Goal: Information Seeking & Learning: Learn about a topic

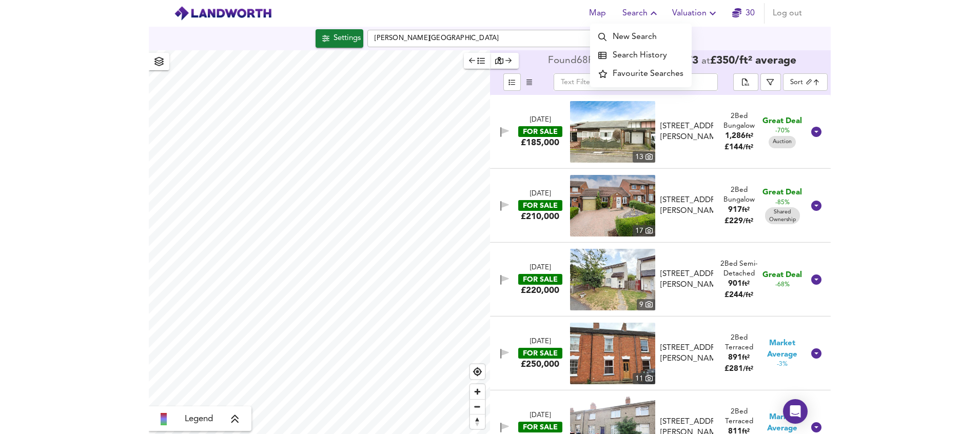
scroll to position [4132, 0]
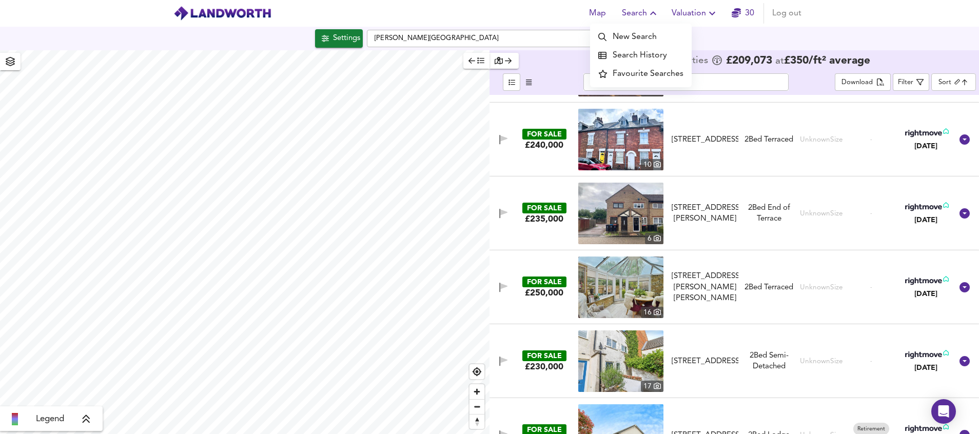
click at [261, 9] on img at bounding box center [223, 13] width 98 height 15
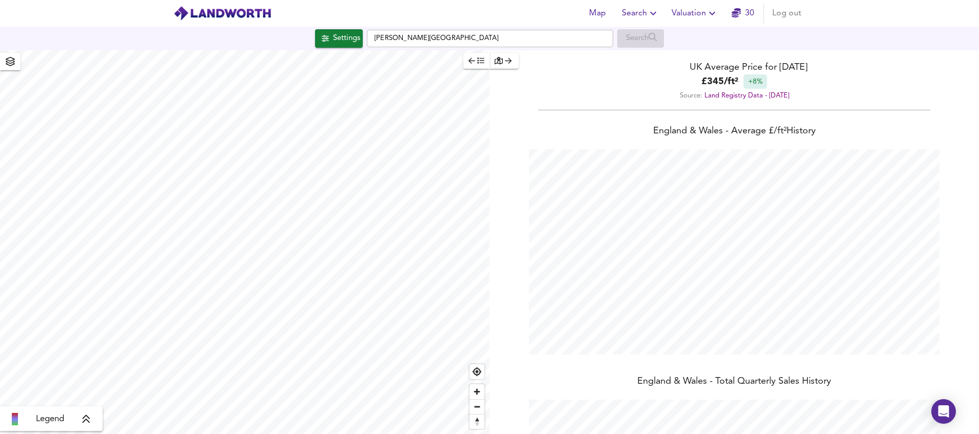
scroll to position [434, 979]
drag, startPoint x: 479, startPoint y: 37, endPoint x: 332, endPoint y: 29, distance: 148.0
click at [329, 29] on div "Settings Milton Keynes Search" at bounding box center [489, 38] width 979 height 18
type input "kettering"
click at [633, 18] on span "Search" at bounding box center [640, 13] width 37 height 14
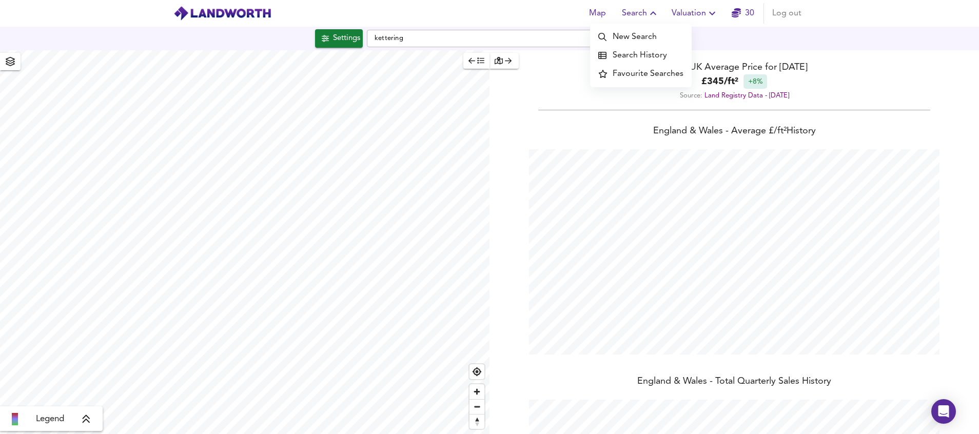
click at [629, 35] on li "New Search" at bounding box center [641, 37] width 102 height 18
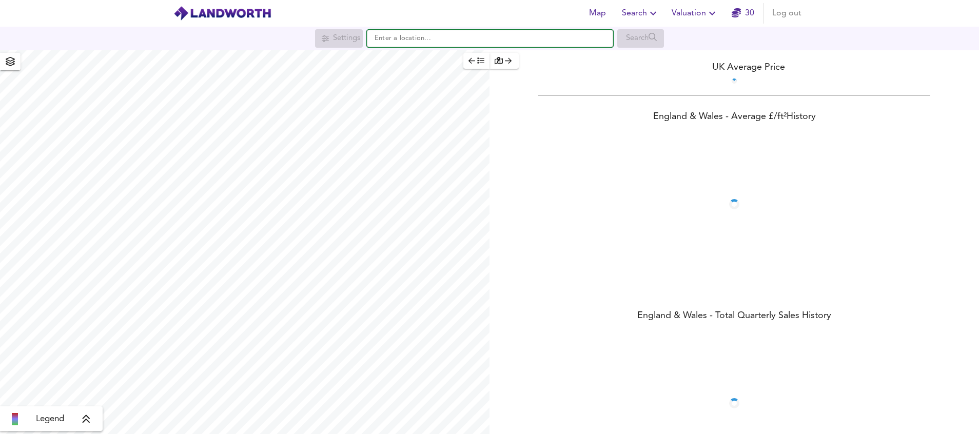
click at [456, 34] on input "text" at bounding box center [490, 38] width 246 height 17
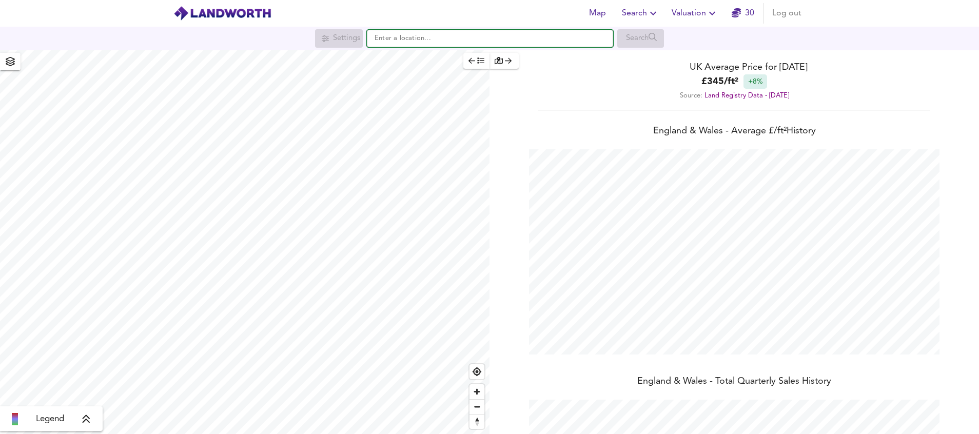
scroll to position [434, 979]
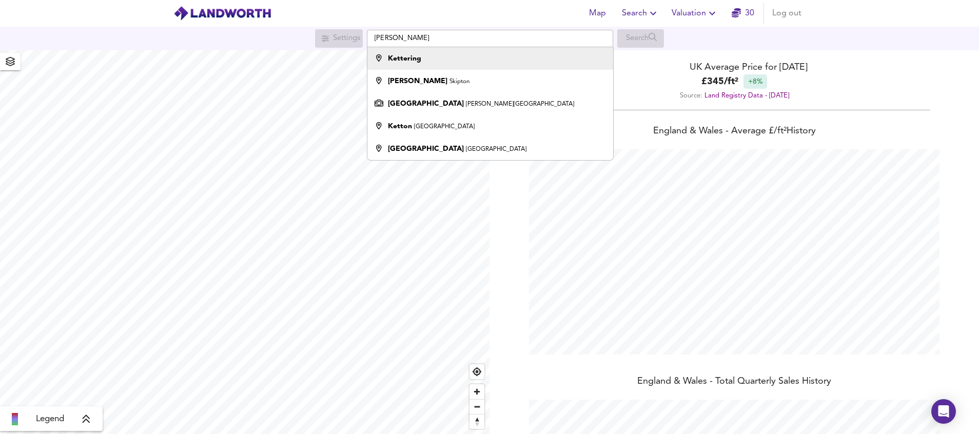
click at [428, 54] on div "Kettering" at bounding box center [488, 58] width 236 height 10
type input "Kettering"
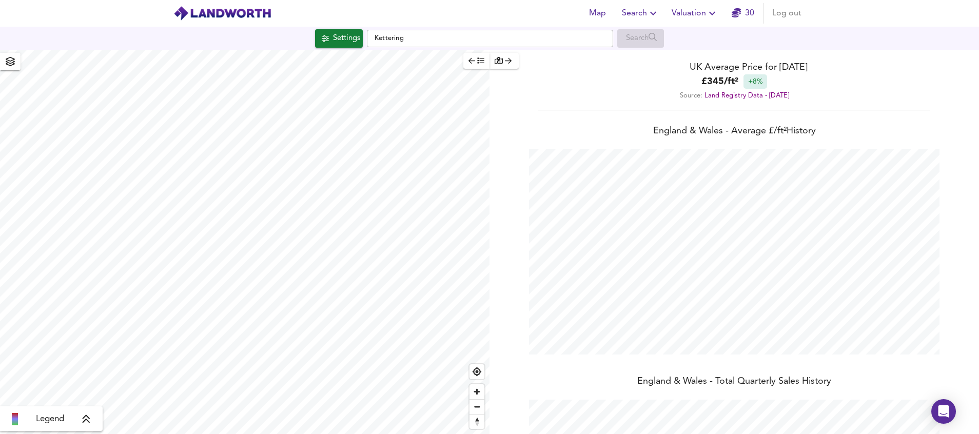
checkbox input "false"
checkbox input "true"
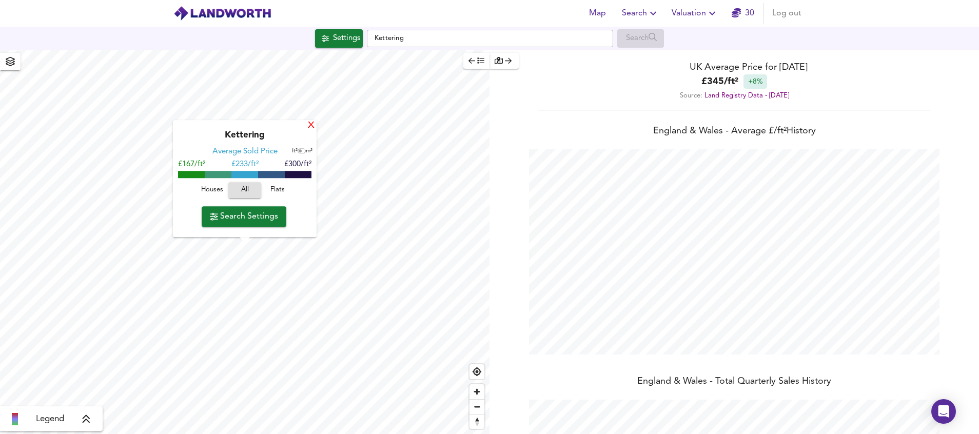
click at [310, 127] on div "X" at bounding box center [311, 126] width 9 height 10
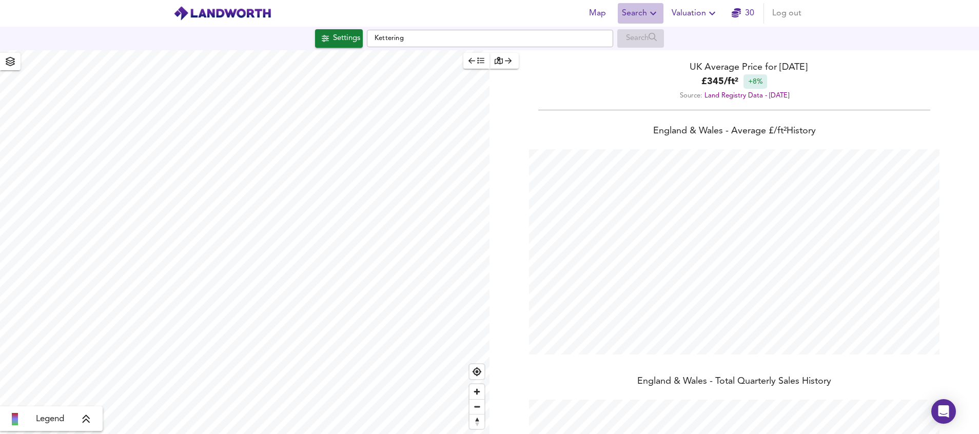
click at [652, 13] on icon "button" at bounding box center [653, 13] width 12 height 12
click at [339, 47] on button "Settings" at bounding box center [339, 38] width 48 height 18
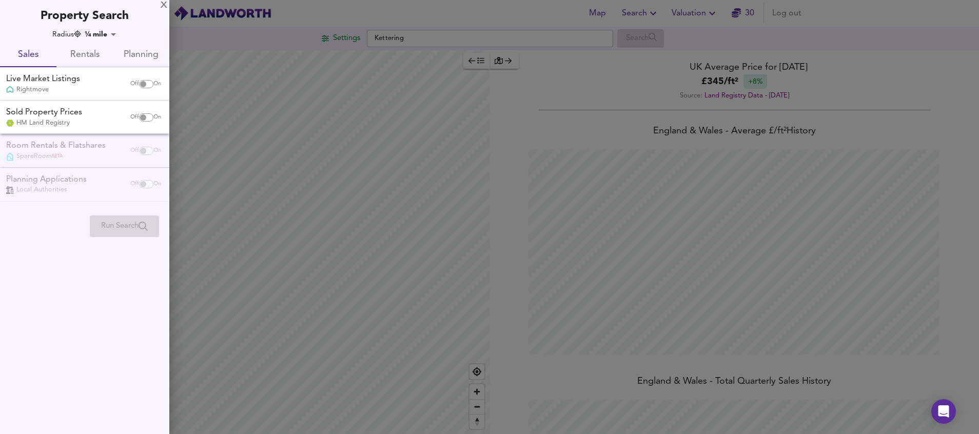
click at [100, 32] on body "Map Search Valuation 30 Log out Settings Kettering Search Legend UK Average Pri…" at bounding box center [489, 217] width 979 height 434
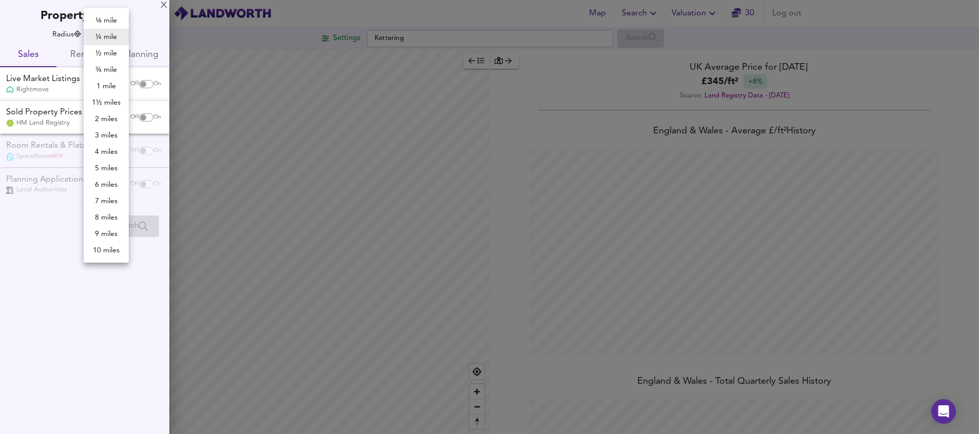
click at [107, 247] on li "10 miles" at bounding box center [106, 250] width 45 height 16
type input "16090"
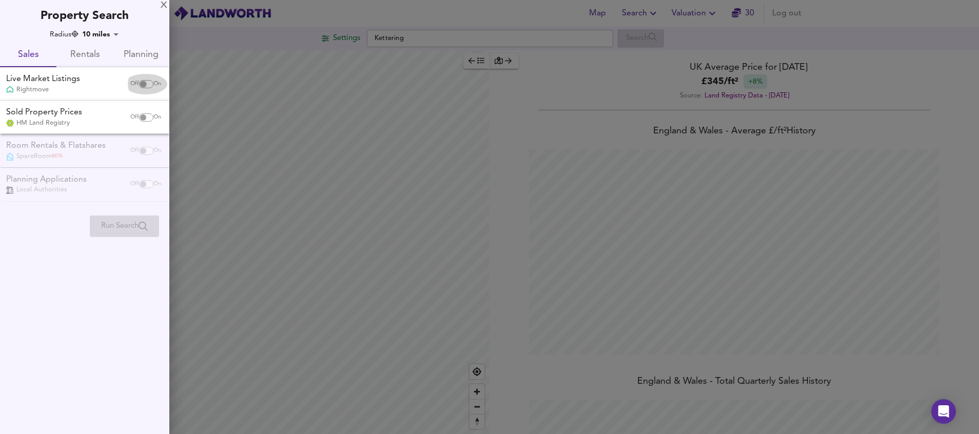
click at [146, 83] on input "checkbox" at bounding box center [143, 84] width 25 height 8
checkbox input "true"
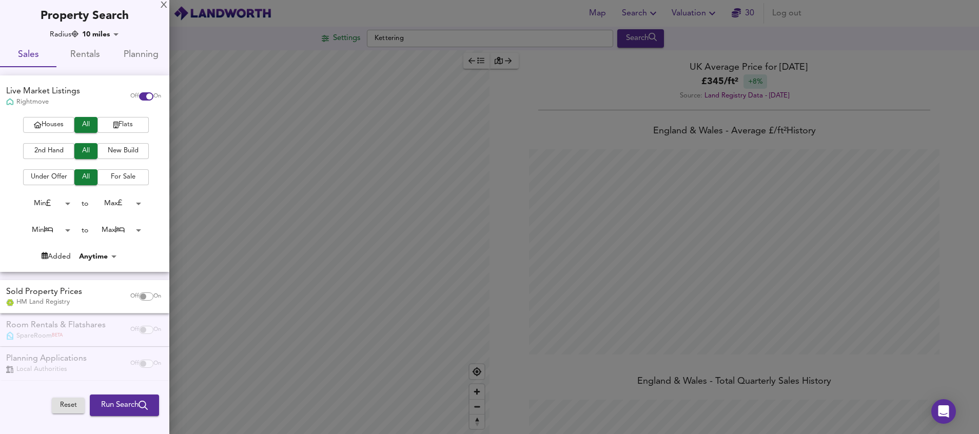
click at [61, 125] on span "Houses" at bounding box center [48, 125] width 41 height 12
click at [60, 150] on span "2nd Hand" at bounding box center [48, 151] width 41 height 12
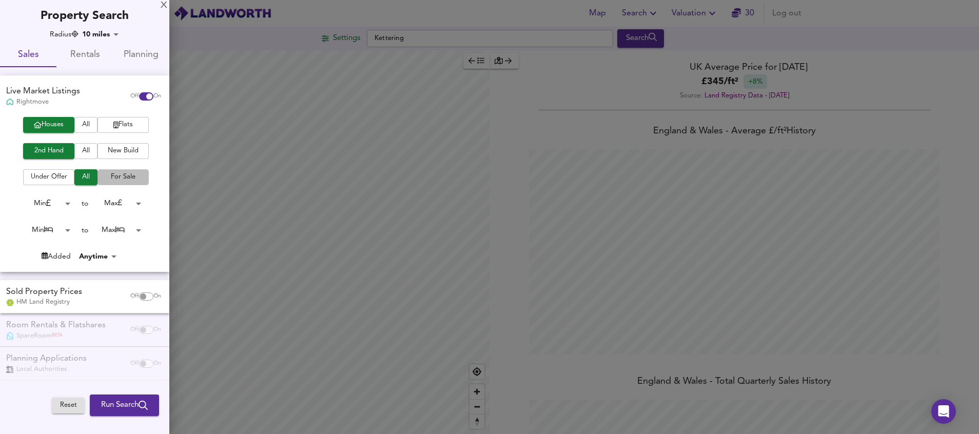
click at [130, 180] on span "For Sale" at bounding box center [123, 177] width 41 height 12
click at [60, 206] on body "Map Search Valuation 30 Log out Settings Kettering Search Legend UK Average Pri…" at bounding box center [489, 217] width 979 height 434
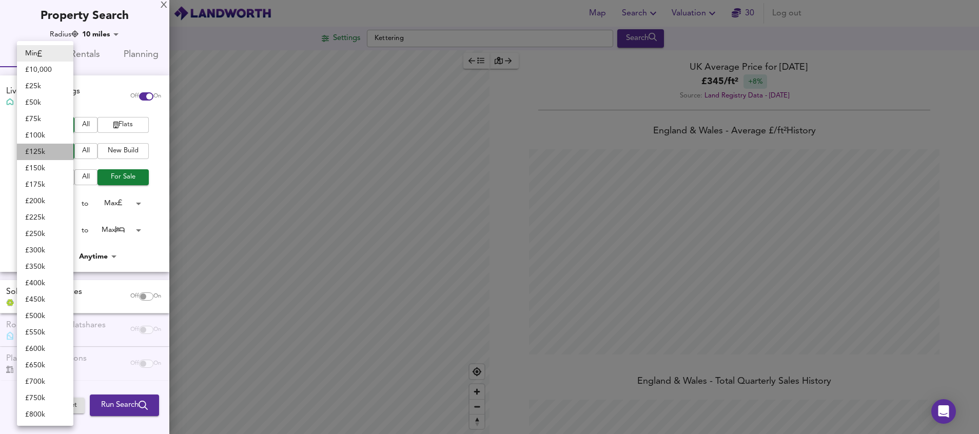
click at [55, 153] on li "£ 125k" at bounding box center [45, 152] width 56 height 16
type input "125000"
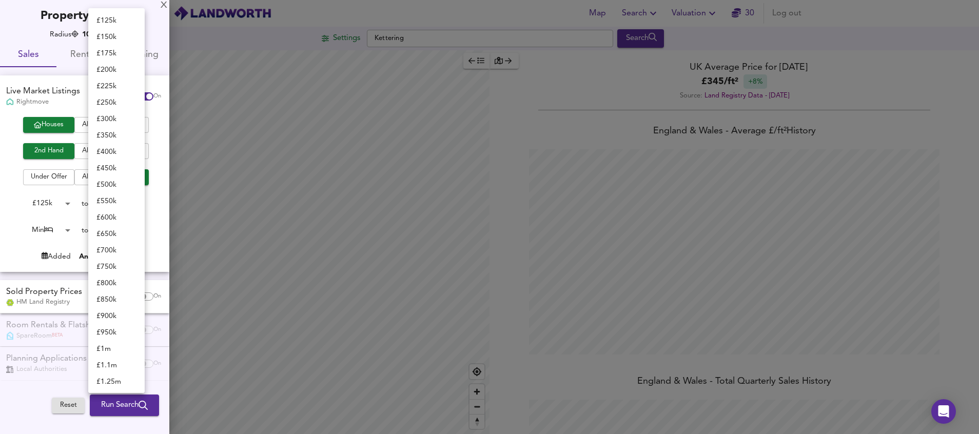
click at [132, 202] on body "Map Search Valuation 30 Log out Settings Kettering Search Legend UK Average Pri…" at bounding box center [489, 217] width 979 height 434
click at [121, 102] on li "£ 250k" at bounding box center [116, 102] width 56 height 16
type input "250000"
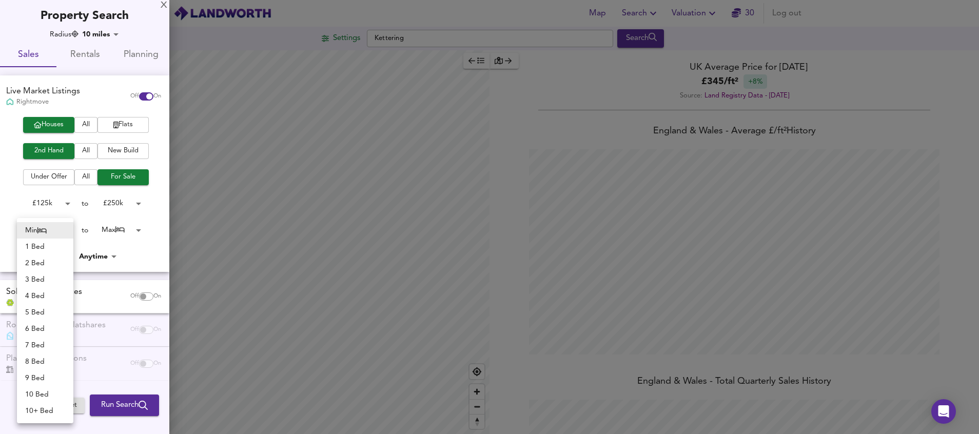
click at [62, 224] on body "Map Search Valuation 30 Log out Settings Kettering Search Legend UK Average Pri…" at bounding box center [489, 217] width 979 height 434
click at [48, 259] on li "2 Bed" at bounding box center [45, 263] width 56 height 16
type input "2"
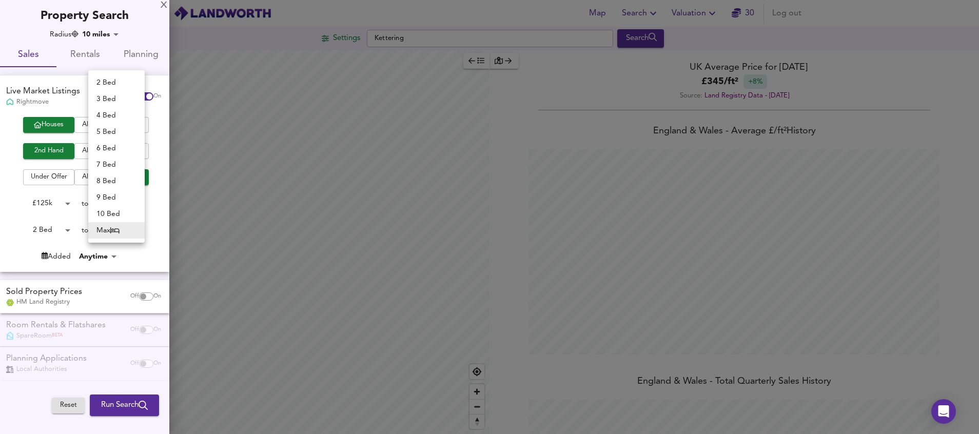
click at [137, 229] on body "Map Search Valuation 30 Log out Settings Kettering Search Legend UK Average Pri…" at bounding box center [489, 217] width 979 height 434
click at [116, 83] on li "2 Bed" at bounding box center [116, 82] width 56 height 16
type input "2"
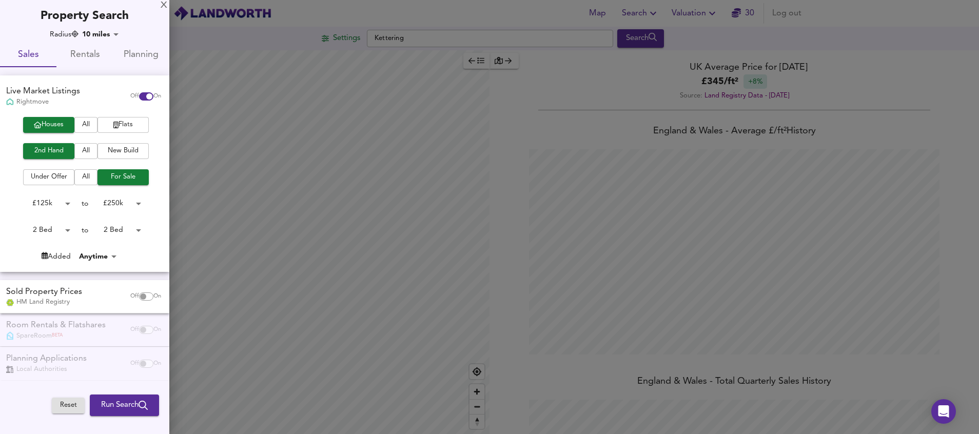
click at [507, 34] on div at bounding box center [489, 217] width 979 height 434
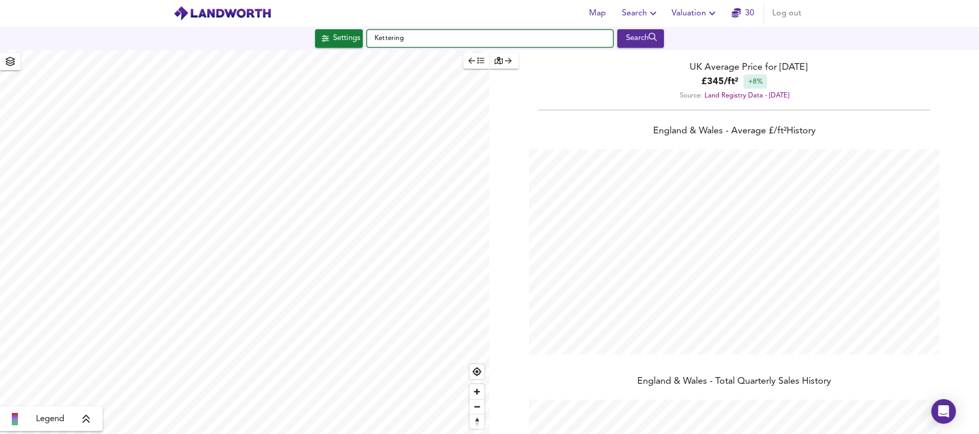
click at [488, 31] on input "Kettering" at bounding box center [490, 38] width 246 height 17
click at [205, 77] on div "Map Search Valuation 30 Log out Settings Kettering Search Legend UK Average Pri…" at bounding box center [489, 217] width 979 height 434
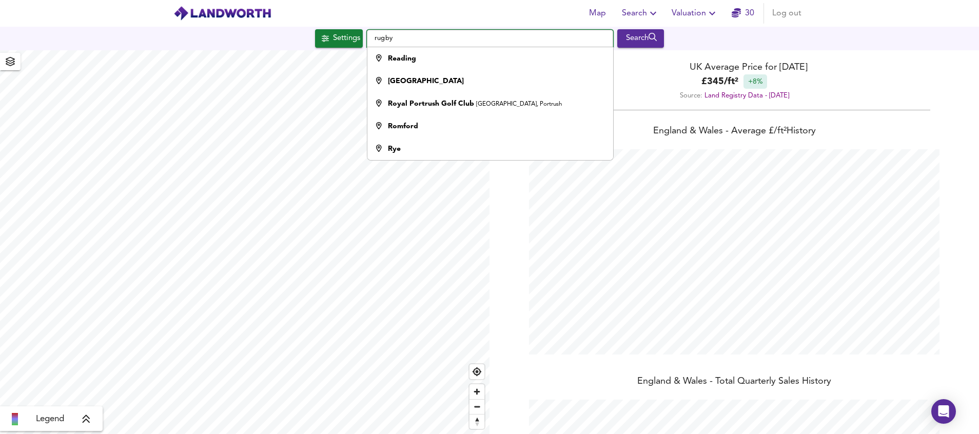
scroll to position [434, 979]
type input "rugby"
click at [336, 41] on div "Settings" at bounding box center [346, 38] width 27 height 13
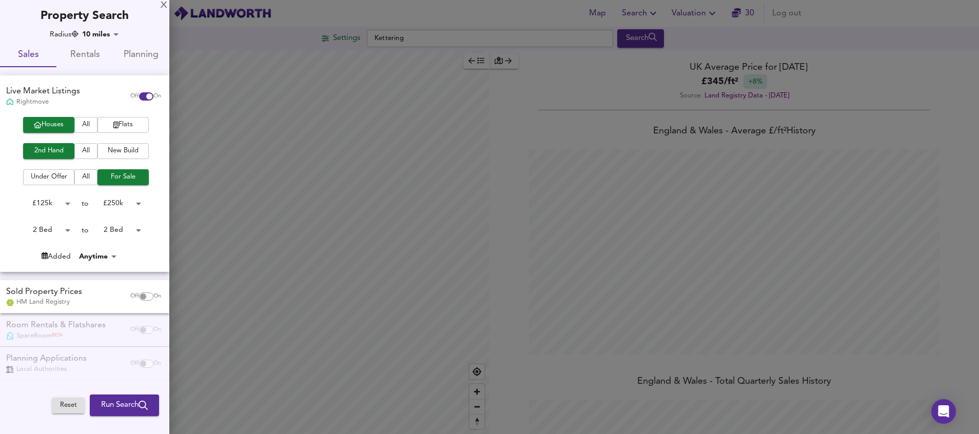
click at [518, 41] on div at bounding box center [489, 217] width 979 height 434
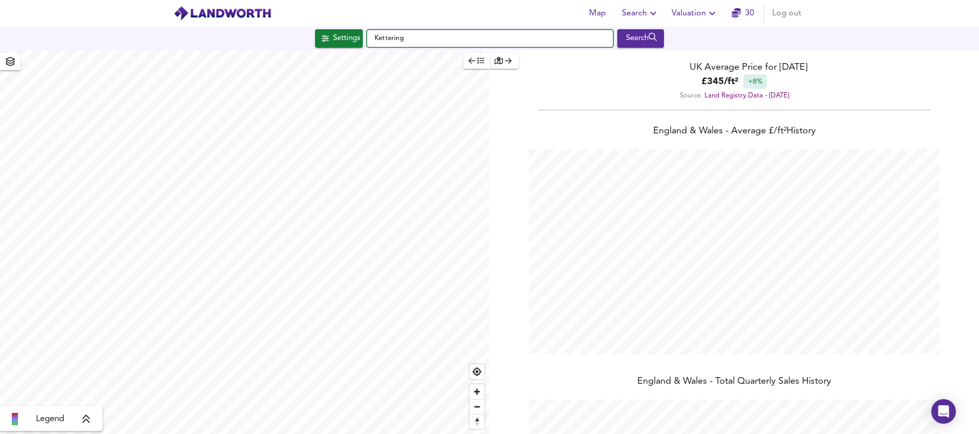
click at [503, 39] on input "Kettering" at bounding box center [490, 38] width 246 height 17
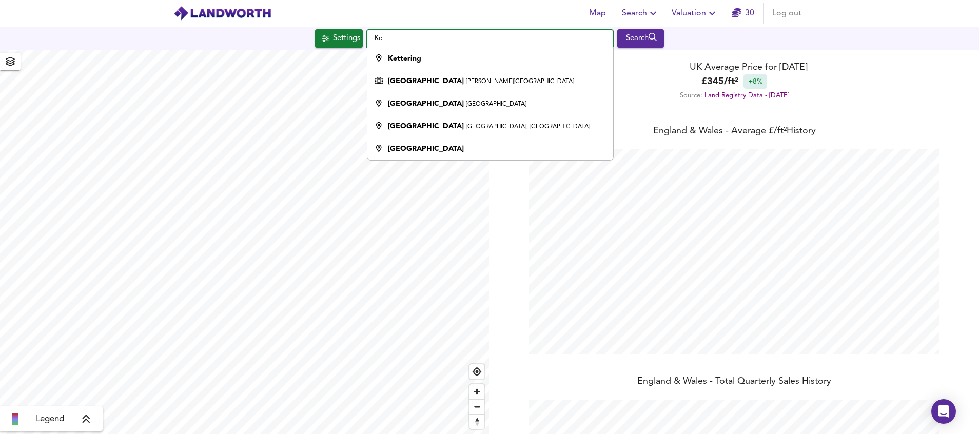
type input "K"
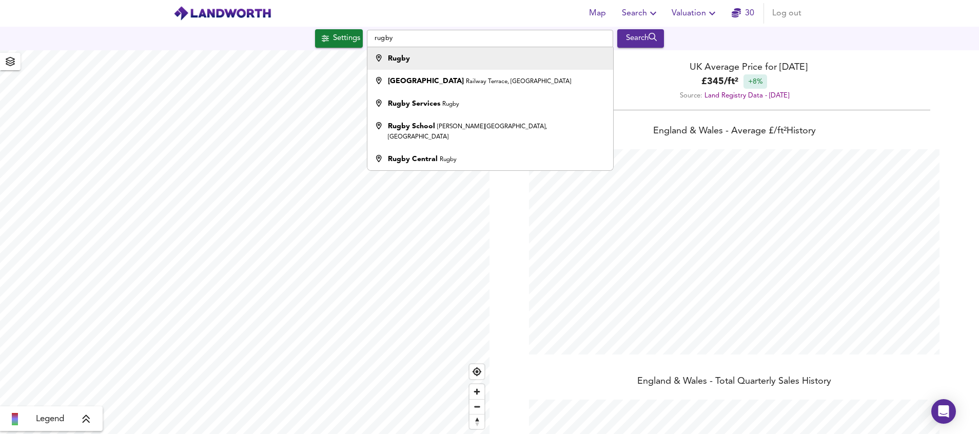
click at [514, 51] on li "Rugby" at bounding box center [490, 58] width 245 height 23
type input "Rugby"
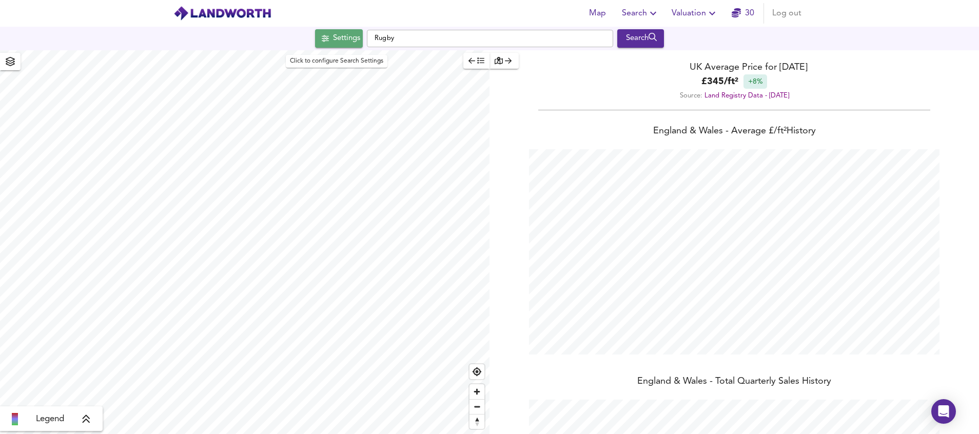
click at [340, 48] on button "Settings" at bounding box center [339, 38] width 48 height 18
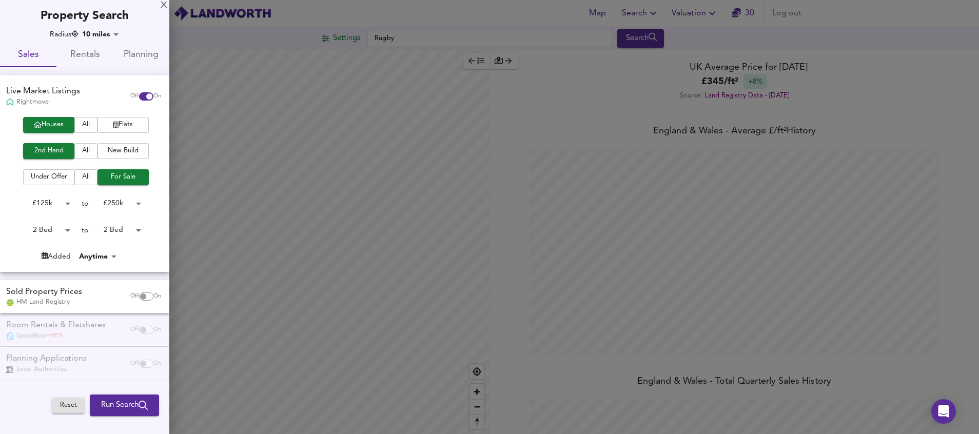
click at [116, 403] on span "Run Search" at bounding box center [124, 405] width 47 height 13
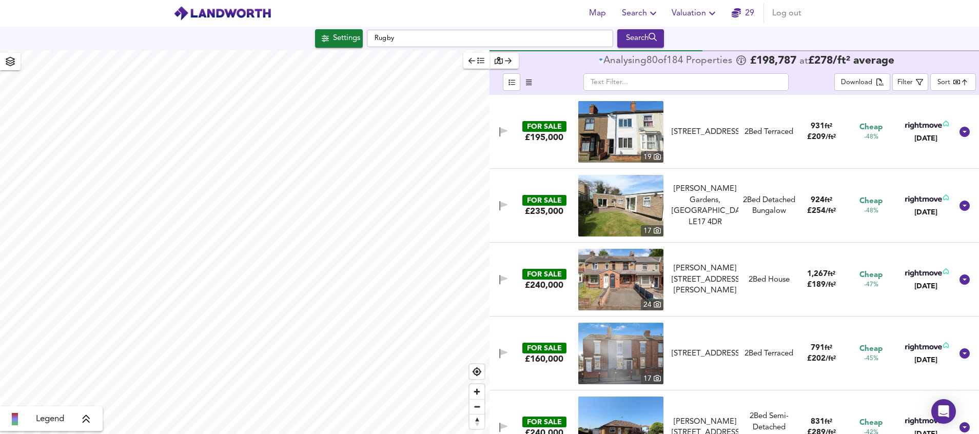
click at [943, 81] on body "Map Search Valuation 29 Log out Settings Rugby Search Legend Analysing 80 of 18…" at bounding box center [489, 217] width 979 height 434
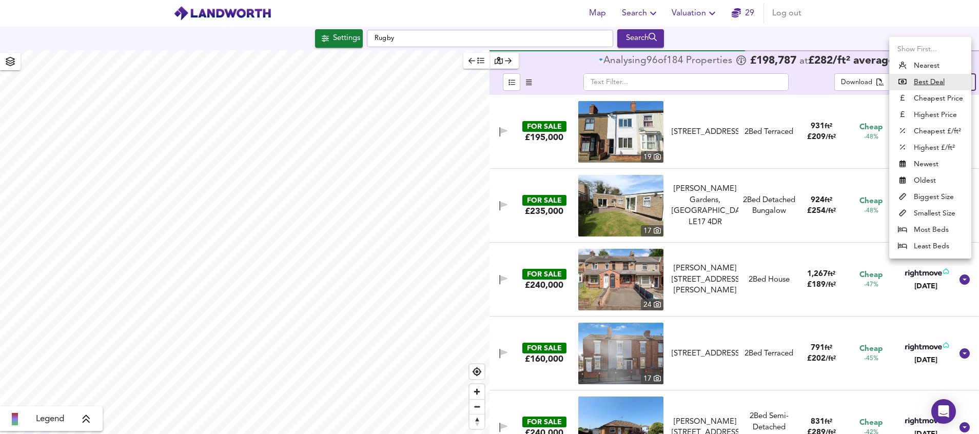
click at [938, 194] on li "Biggest Size" at bounding box center [931, 197] width 82 height 16
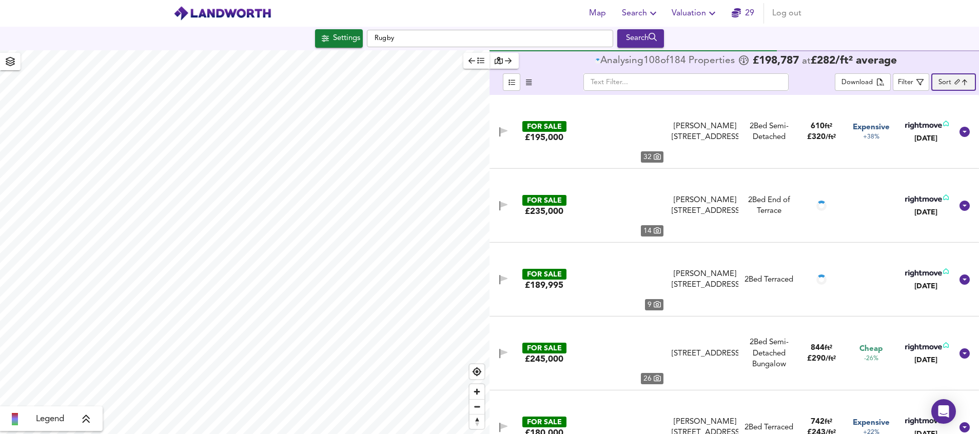
type input "biggest"
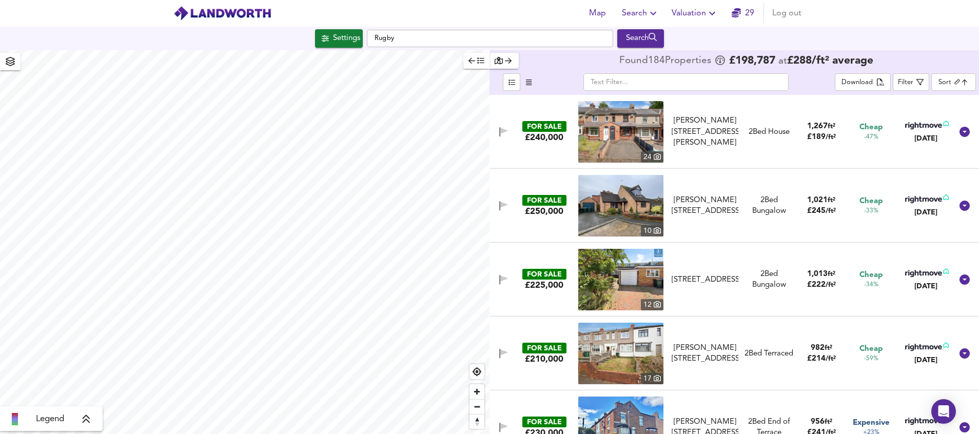
click at [628, 139] on img at bounding box center [621, 132] width 85 height 62
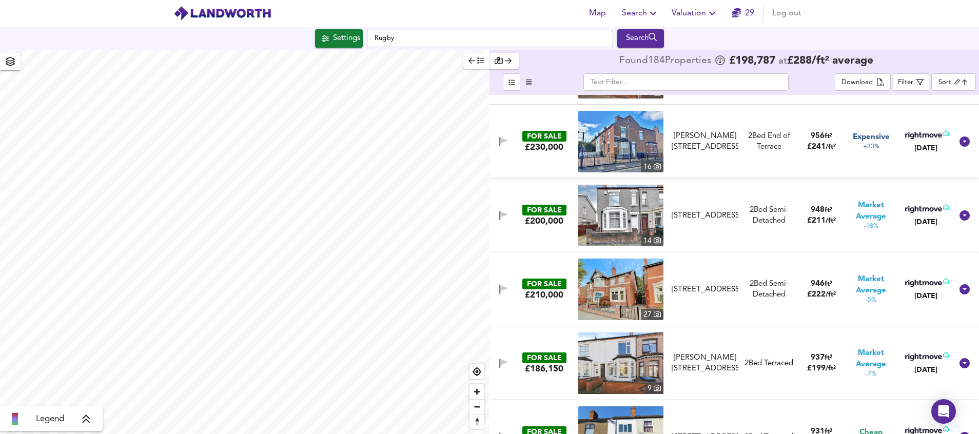
scroll to position [308, 0]
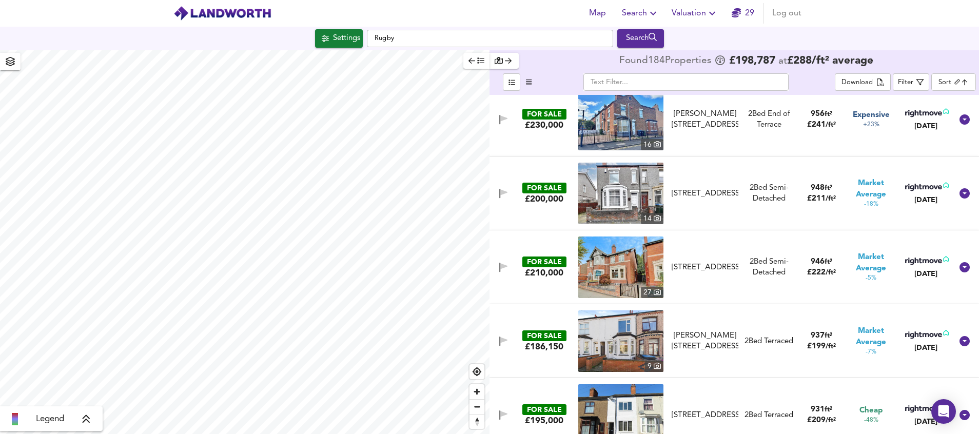
click at [655, 262] on img at bounding box center [621, 268] width 85 height 62
